Goal: Task Accomplishment & Management: Manage account settings

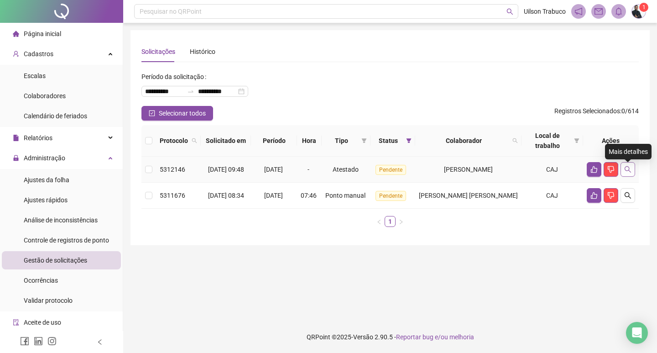
click at [630, 176] on button "button" at bounding box center [628, 169] width 15 height 15
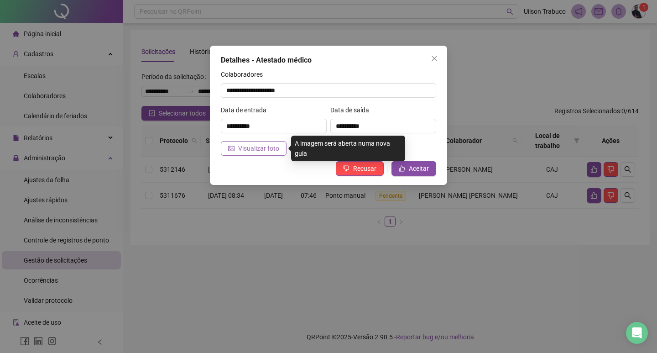
click at [246, 150] on span "Visualizar foto" at bounding box center [258, 148] width 41 height 10
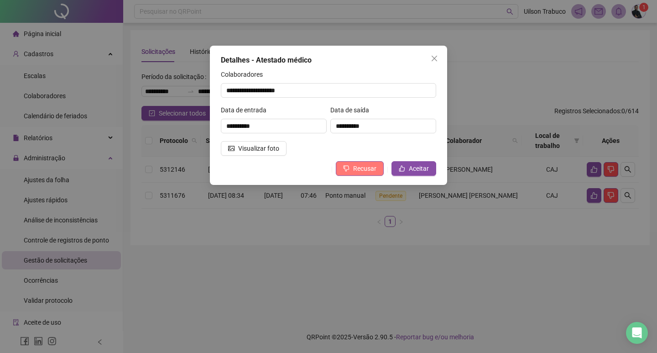
click at [376, 169] on span "Recusar" at bounding box center [364, 168] width 23 height 10
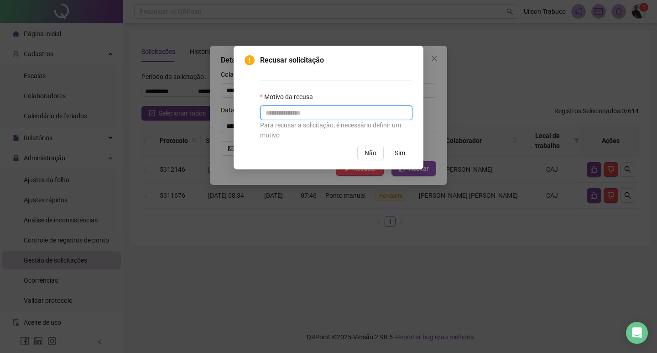
click at [323, 116] on input "text" at bounding box center [336, 112] width 152 height 15
type input "****"
click at [405, 150] on span "Sim" at bounding box center [400, 153] width 10 height 10
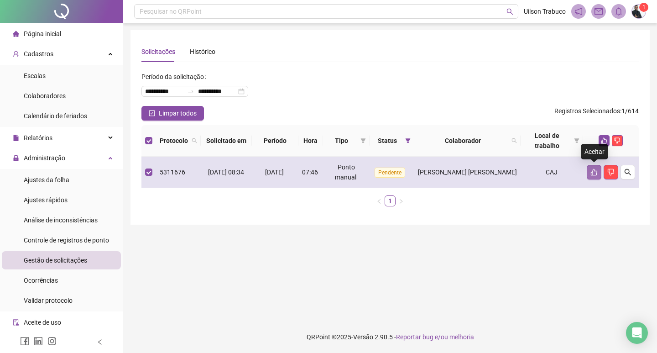
click at [588, 177] on button "button" at bounding box center [594, 172] width 15 height 15
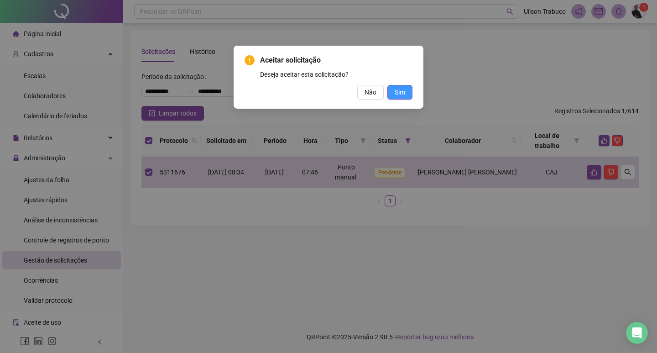
click at [401, 97] on button "Sim" at bounding box center [400, 92] width 25 height 15
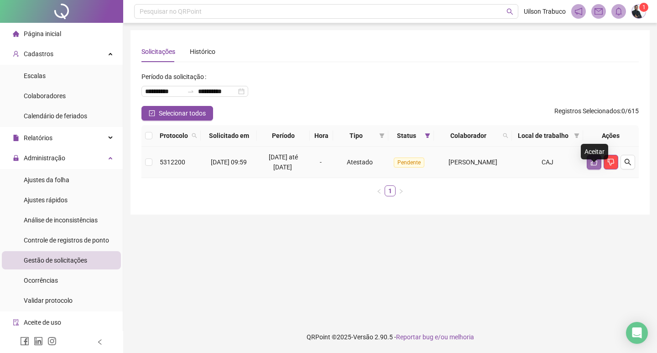
click at [596, 166] on icon "like" at bounding box center [594, 161] width 7 height 7
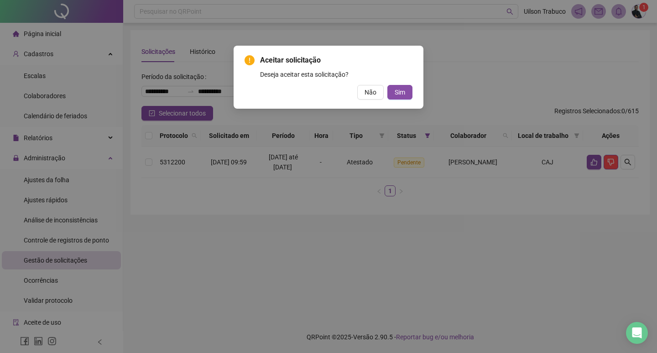
click at [402, 100] on div "Aceitar solicitação Deseja aceitar esta solicitação? Não Sim" at bounding box center [329, 77] width 190 height 63
click at [405, 86] on button "Sim" at bounding box center [400, 92] width 25 height 15
